Goal: Task Accomplishment & Management: Use online tool/utility

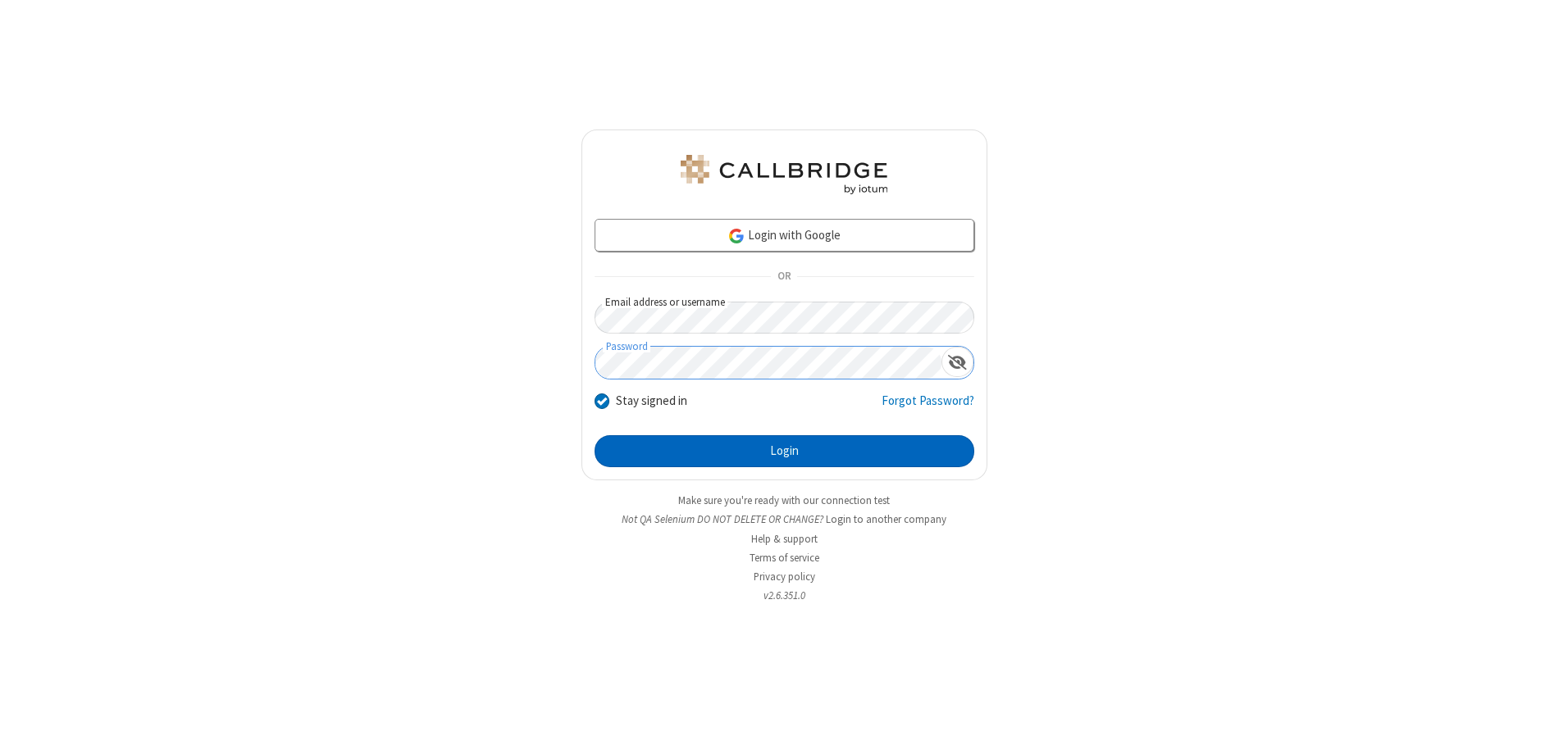
click at [784, 451] on button "Login" at bounding box center [785, 452] width 380 height 33
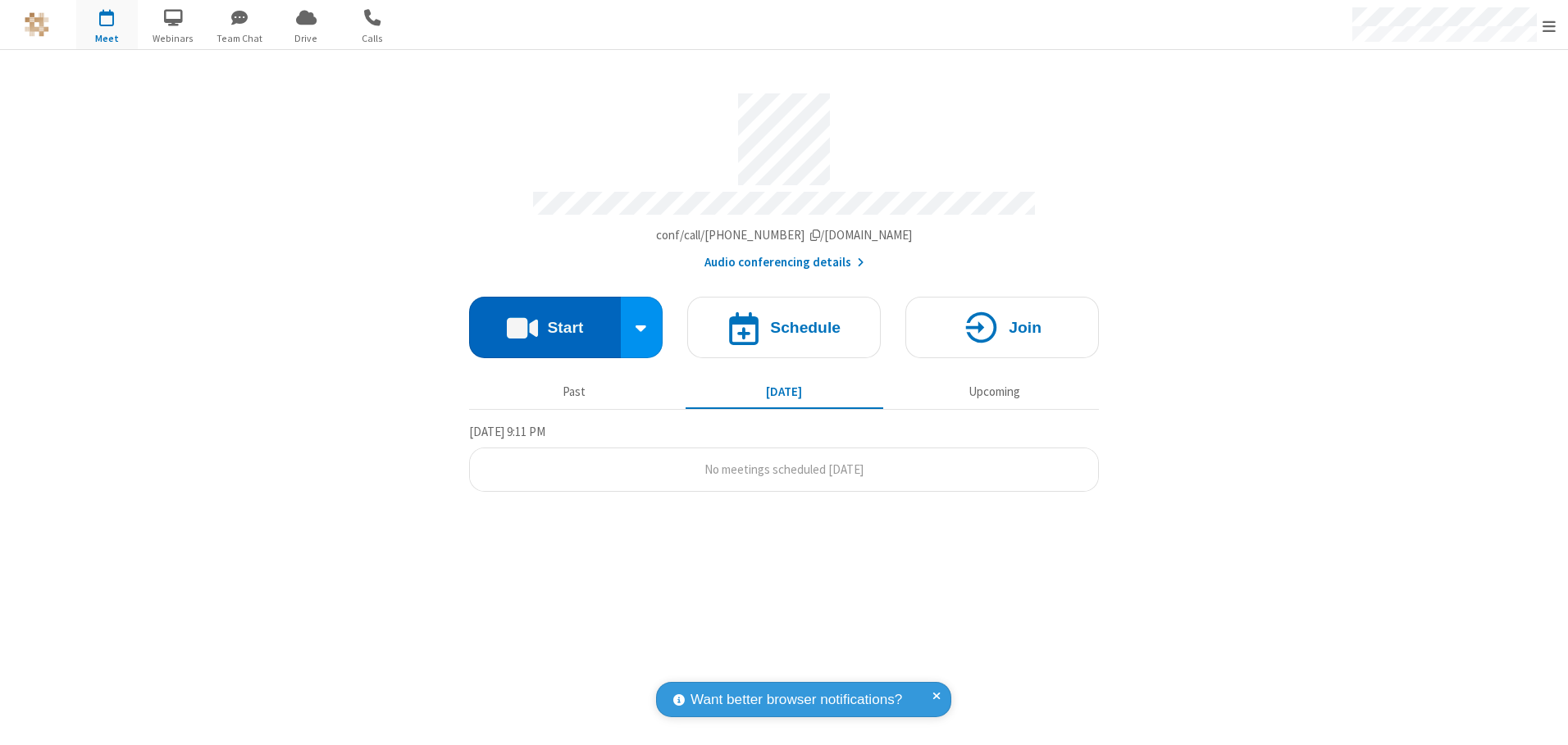
click at [544, 322] on button "Start" at bounding box center [544, 328] width 151 height 62
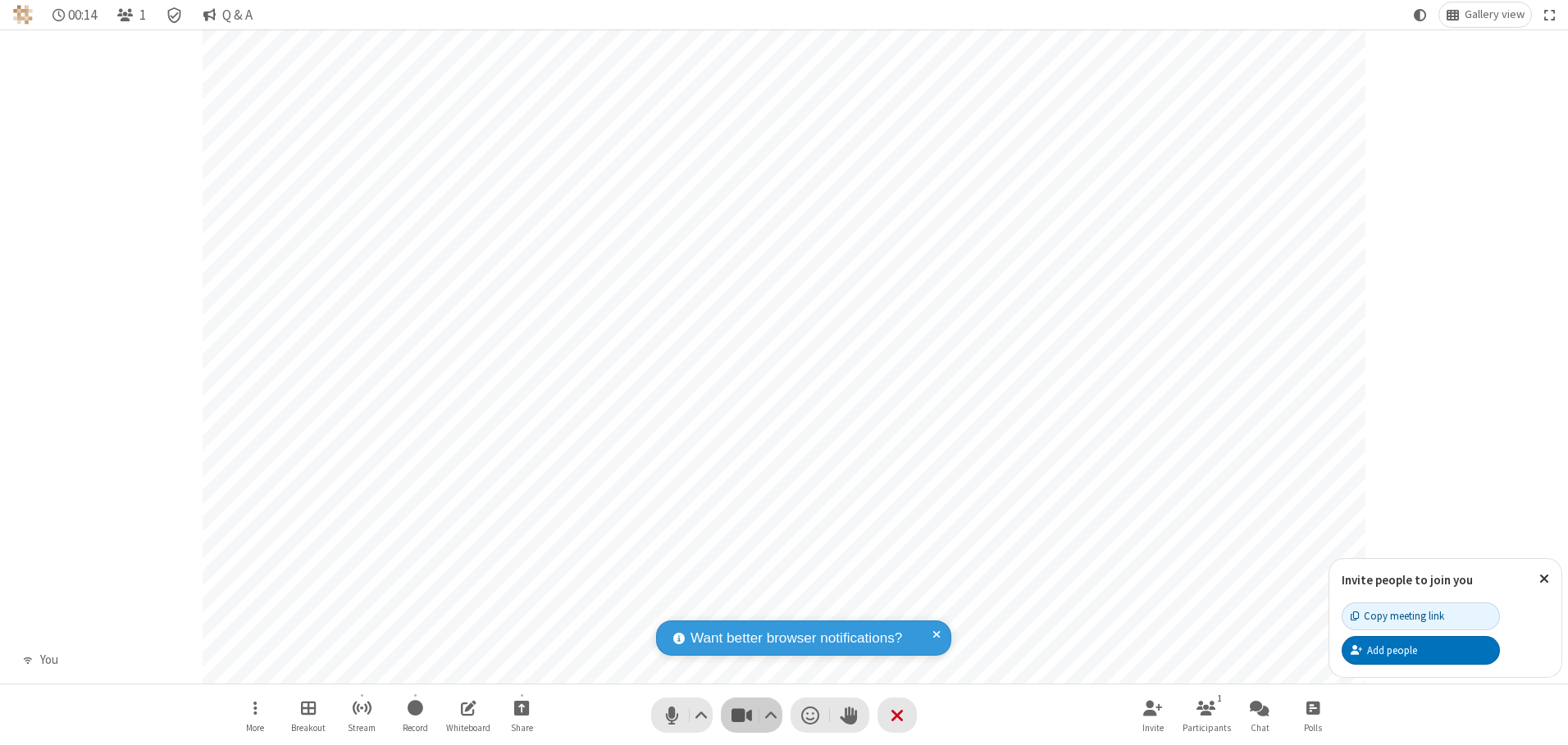
click at [741, 714] on span "Stop video (Alt+V)" at bounding box center [741, 715] width 25 height 24
click at [741, 714] on span "Start video (Alt+V)" at bounding box center [741, 715] width 25 height 24
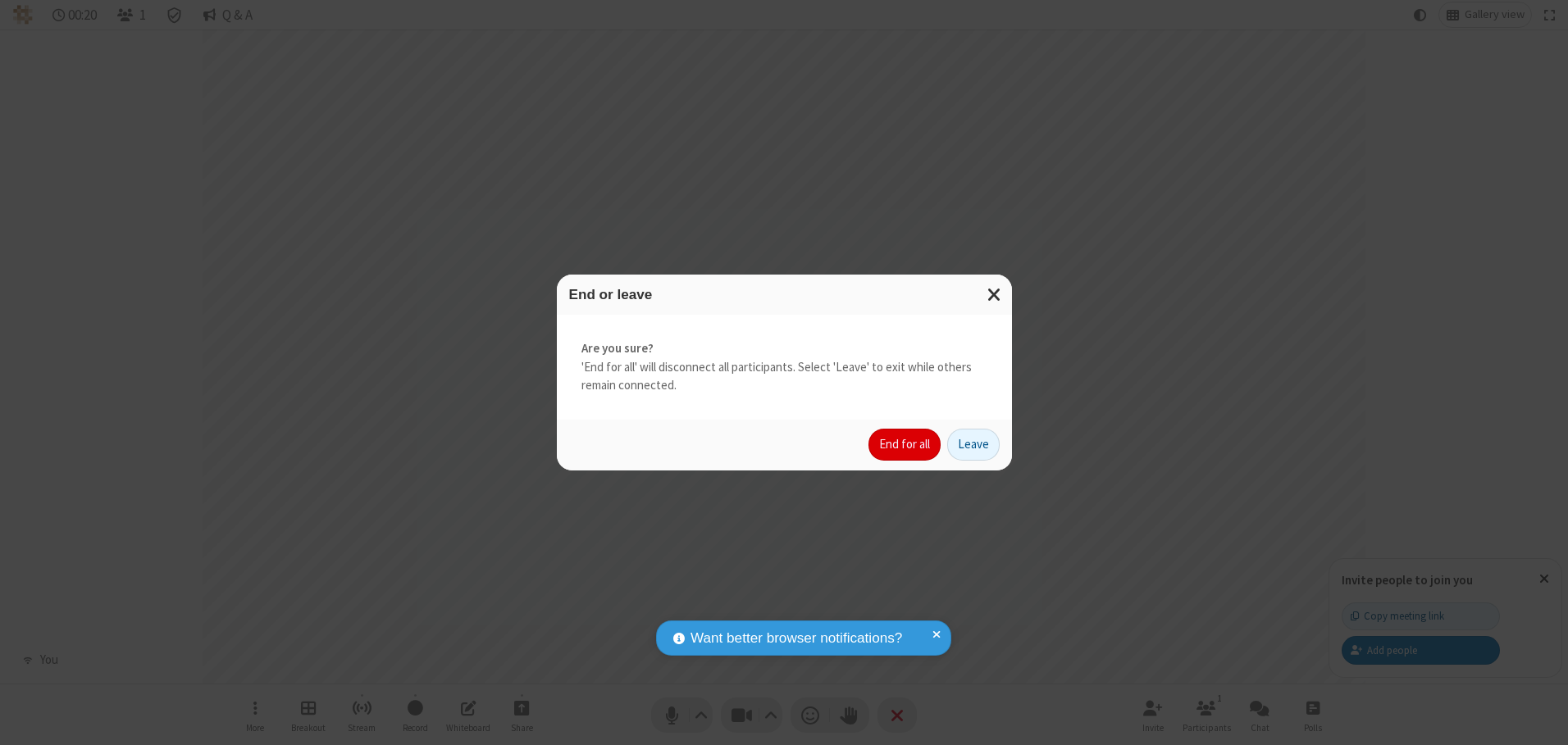
click at [906, 444] on button "End for all" at bounding box center [905, 445] width 72 height 33
